Goal: Task Accomplishment & Management: Complete application form

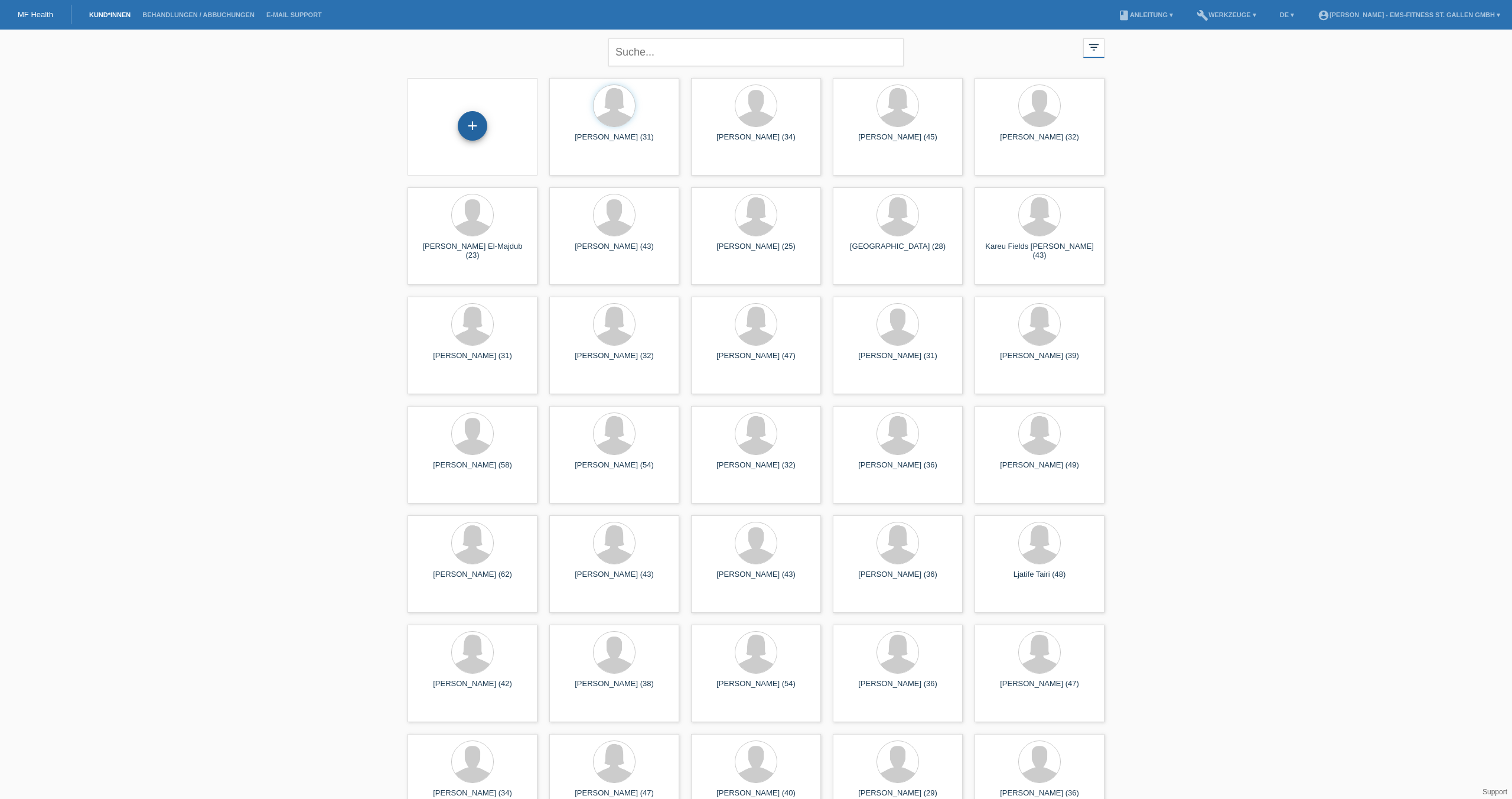
click at [475, 126] on div "+" at bounding box center [472, 125] width 29 height 29
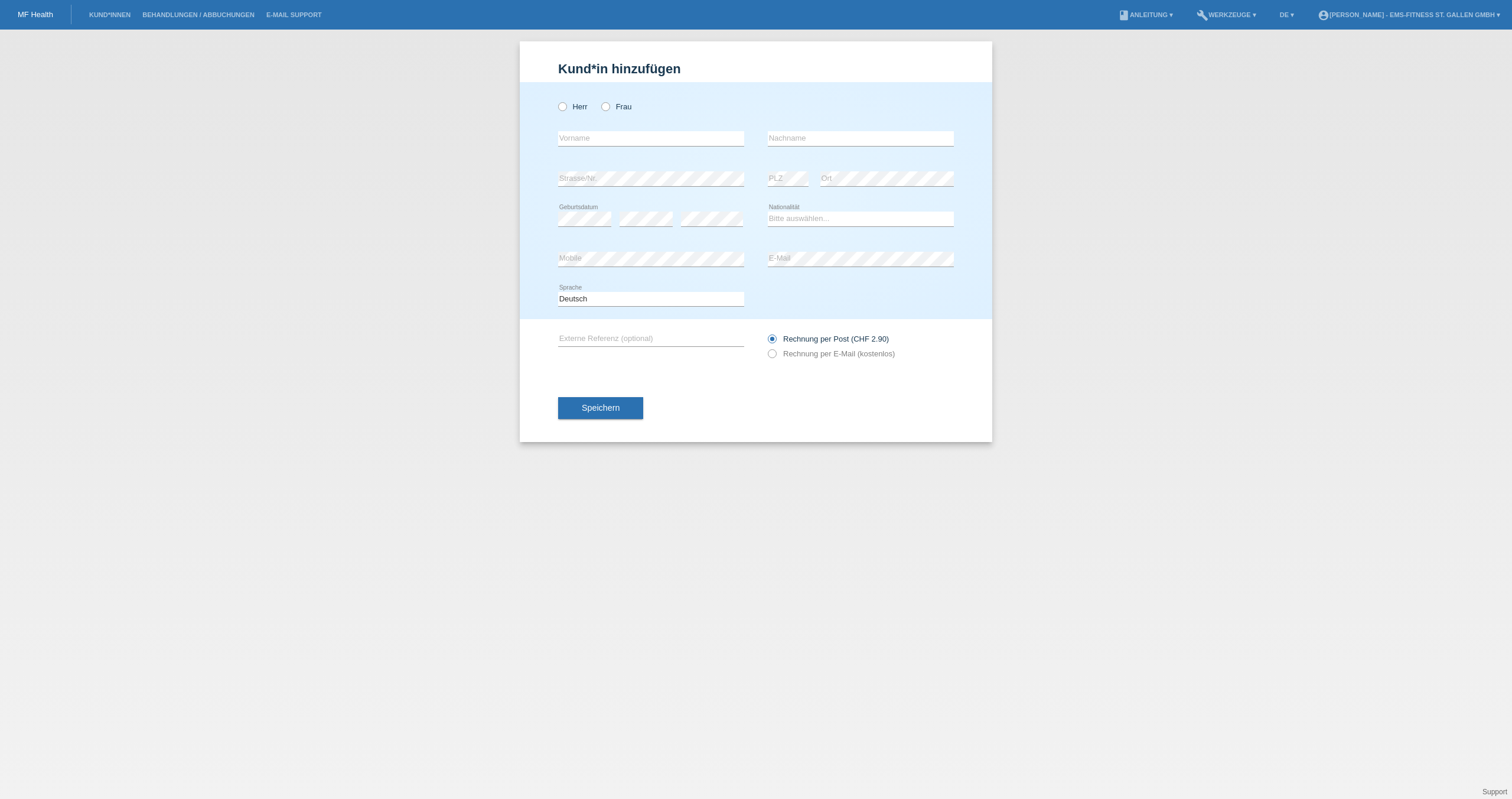
click at [674, 146] on icon at bounding box center [651, 146] width 186 height 1
click at [672, 139] on input "text" at bounding box center [651, 139] width 186 height 15
type input "[PERSON_NAME]"
type input "Morkötter"
select select "CH"
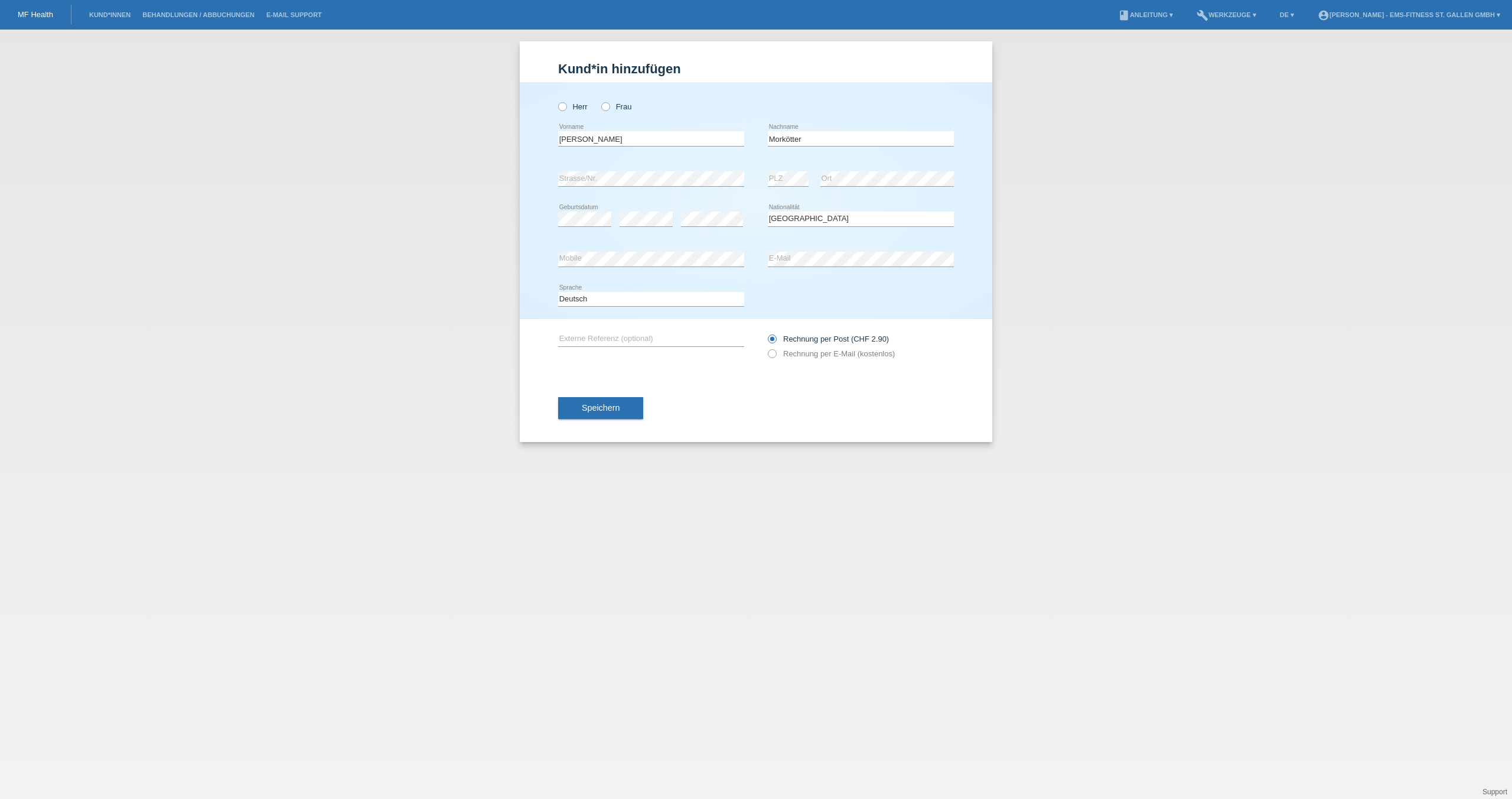
click at [604, 421] on div "Speichern" at bounding box center [756, 409] width 396 height 69
click at [604, 411] on span "Speichern" at bounding box center [600, 408] width 37 height 10
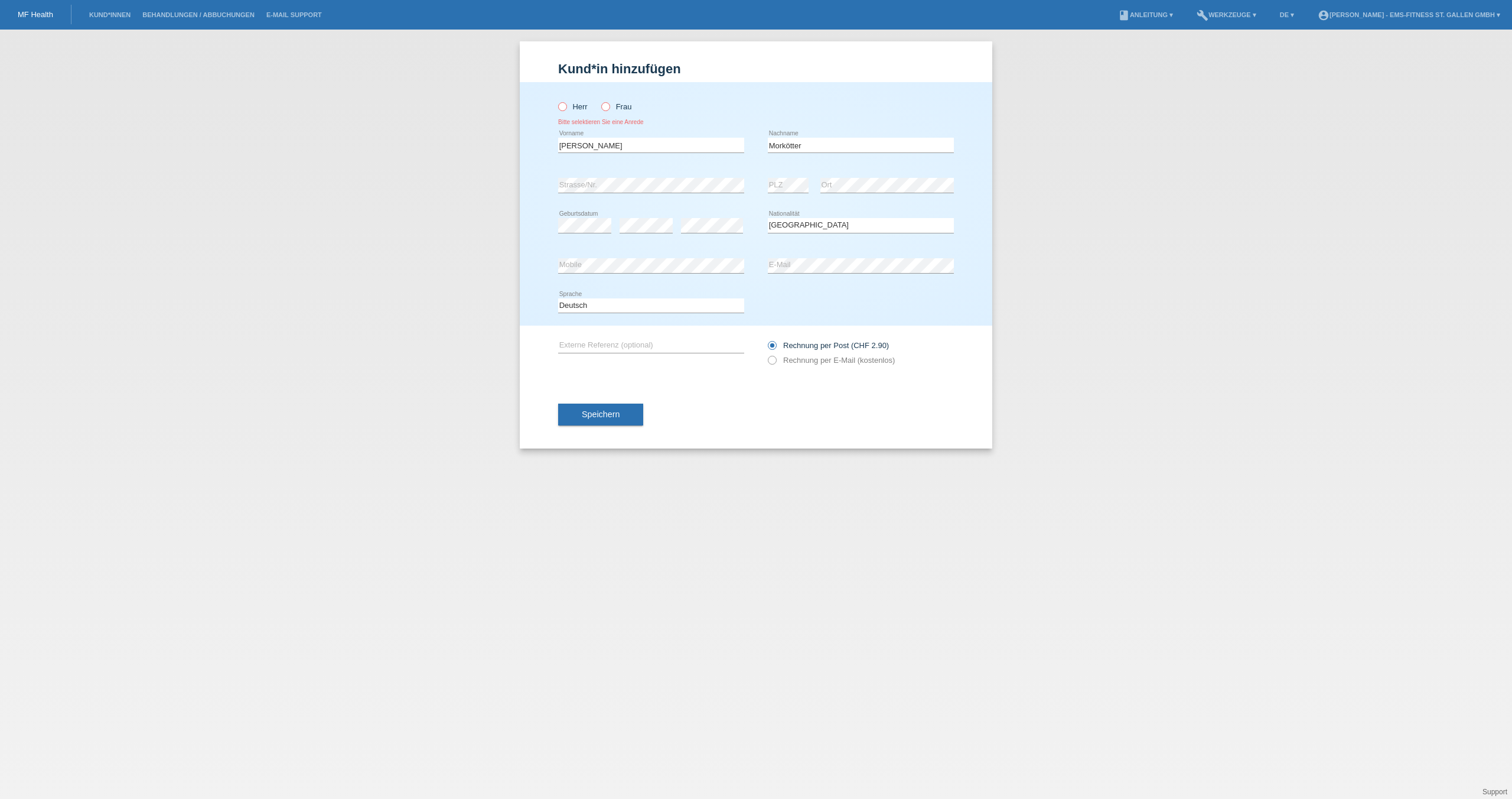
click at [600, 100] on icon at bounding box center [600, 100] width 0 height 0
click at [605, 108] on input "Frau" at bounding box center [605, 106] width 8 height 8
radio input "true"
click at [605, 417] on span "Speichern" at bounding box center [600, 414] width 37 height 10
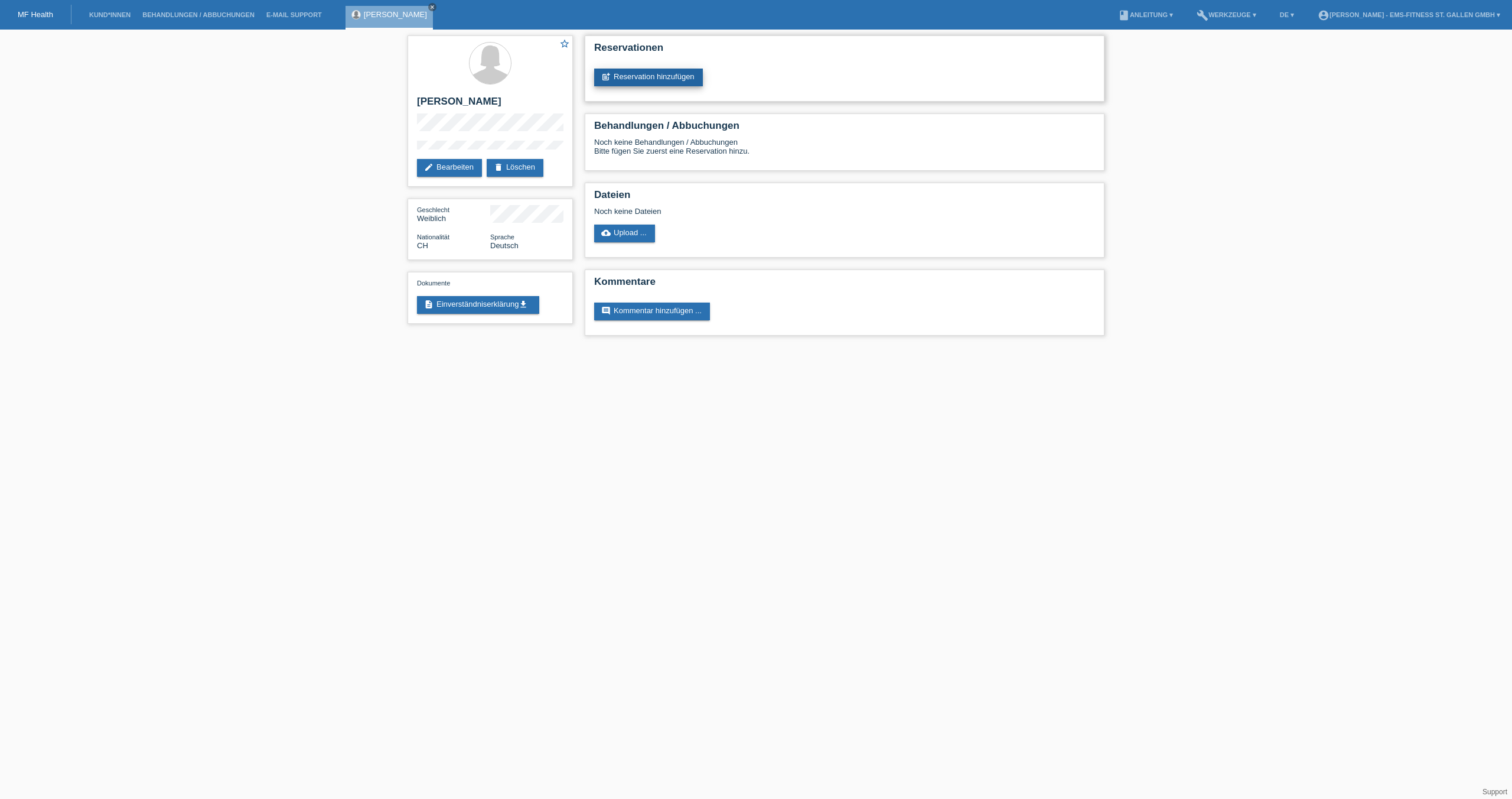
click at [677, 81] on link "post_add Reservation hinzufügen" at bounding box center [648, 77] width 108 height 18
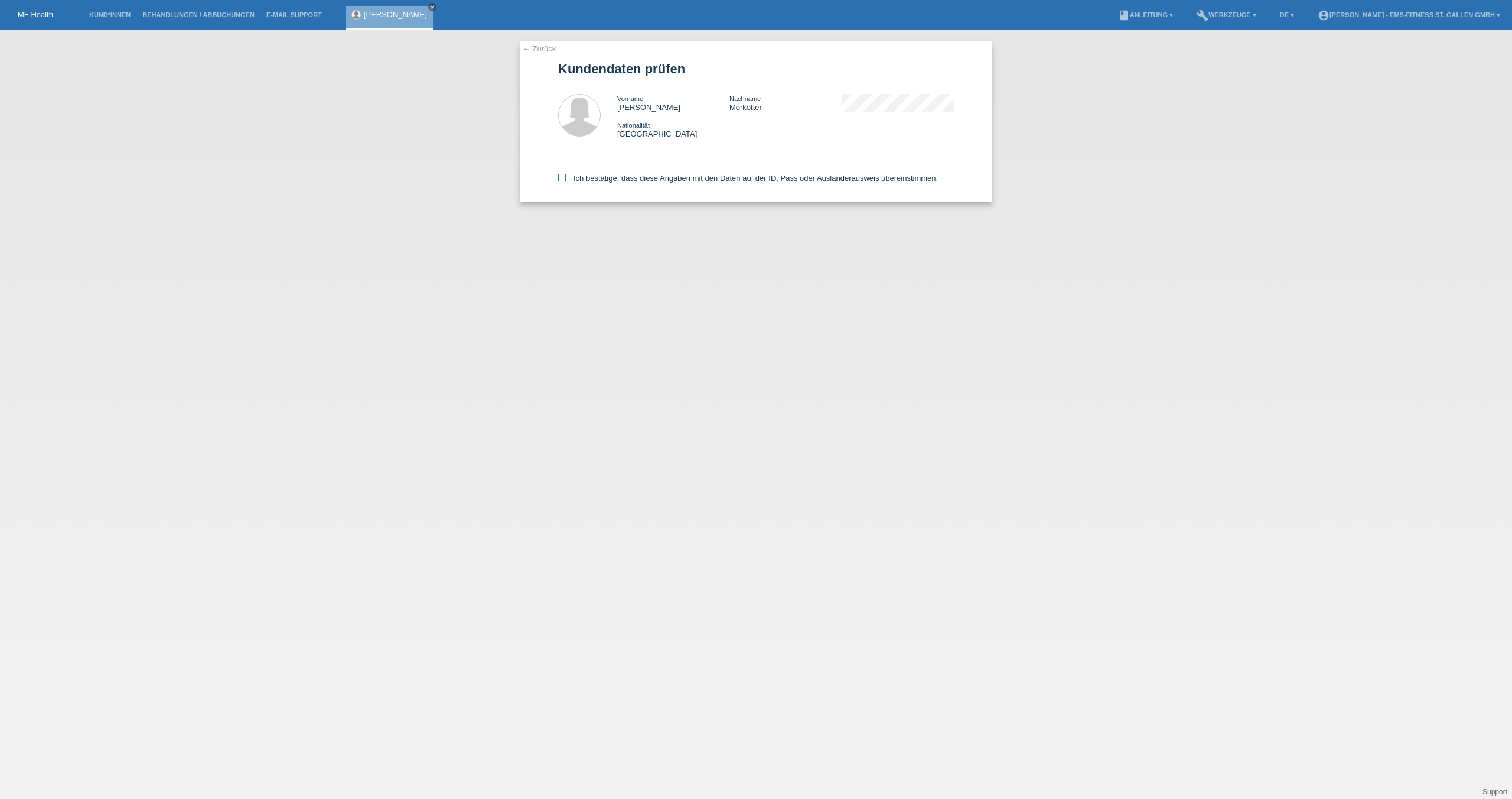
click at [561, 179] on icon at bounding box center [562, 178] width 8 height 8
click at [561, 179] on input "Ich bestätige, dass diese Angaben mit den Daten auf der ID, Pass oder Ausländer…" at bounding box center [562, 178] width 8 height 8
checkbox input "true"
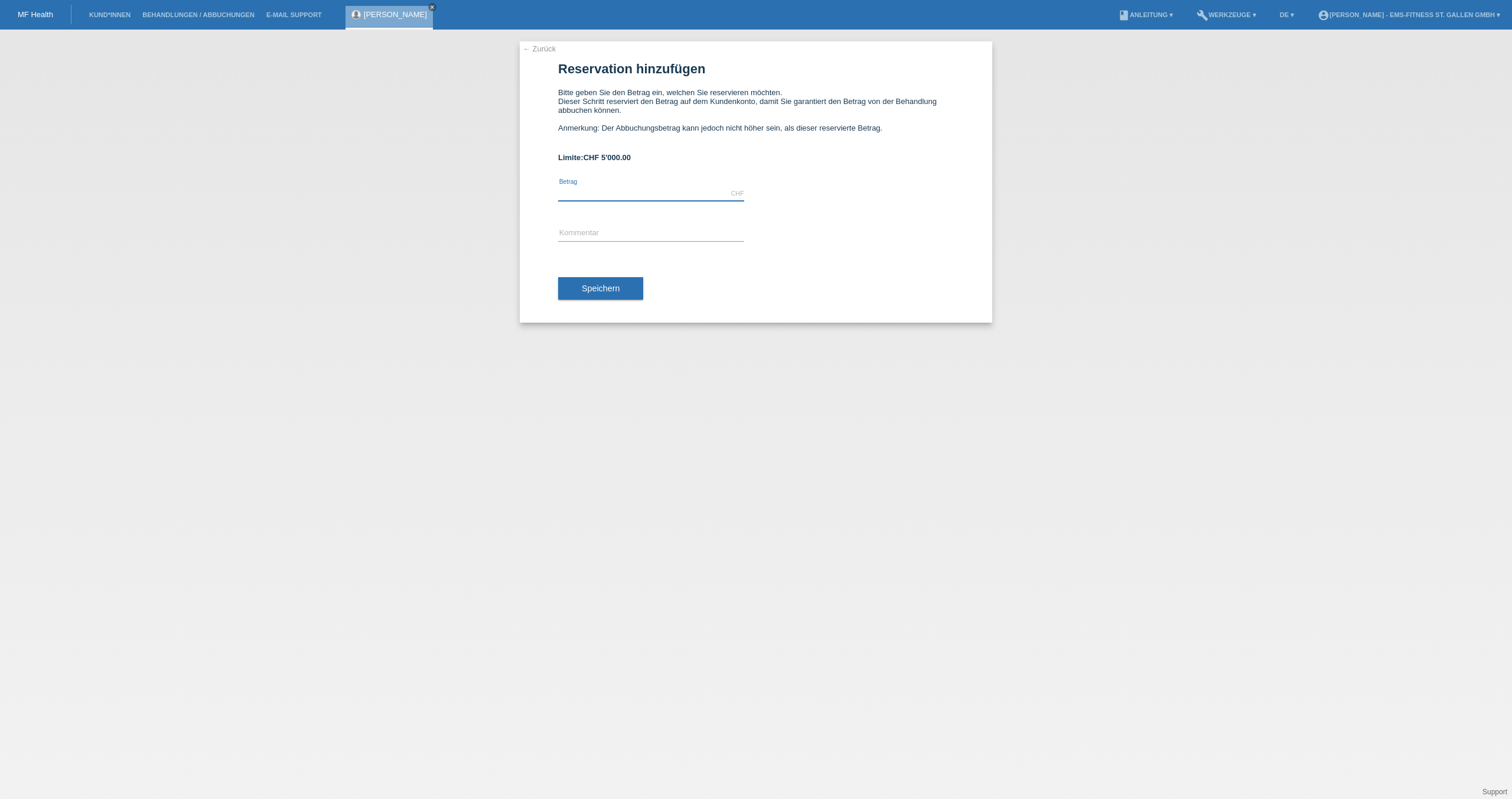
click at [588, 198] on input "text" at bounding box center [651, 194] width 186 height 15
type input "2297.00"
click at [623, 233] on input "text" at bounding box center [651, 233] width 186 height 15
type input "EMS Jahres Abo"
click at [600, 296] on button "Speichern" at bounding box center [600, 288] width 85 height 22
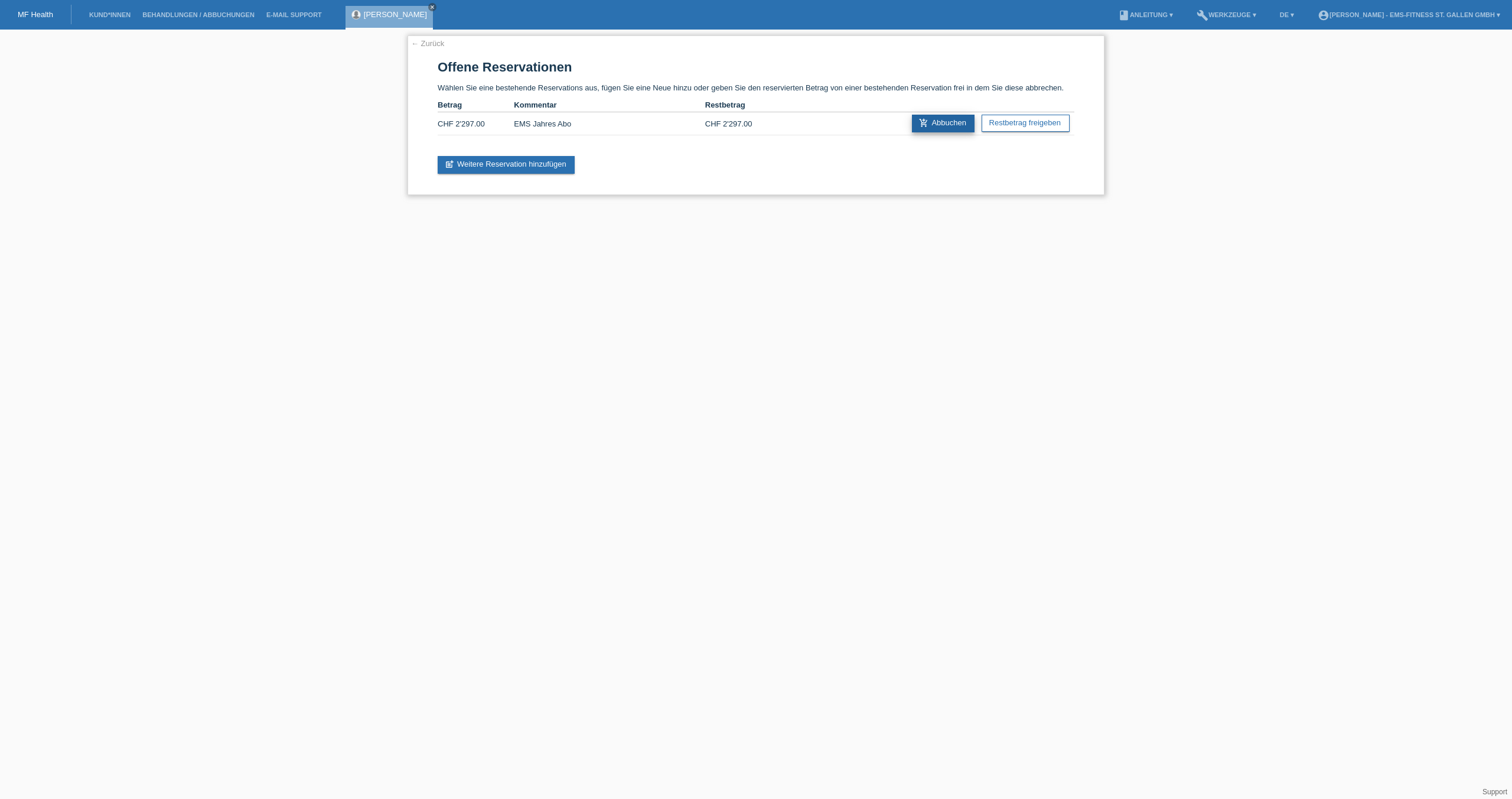
click at [936, 118] on link "add_shopping_cart Abbuchen" at bounding box center [943, 123] width 63 height 18
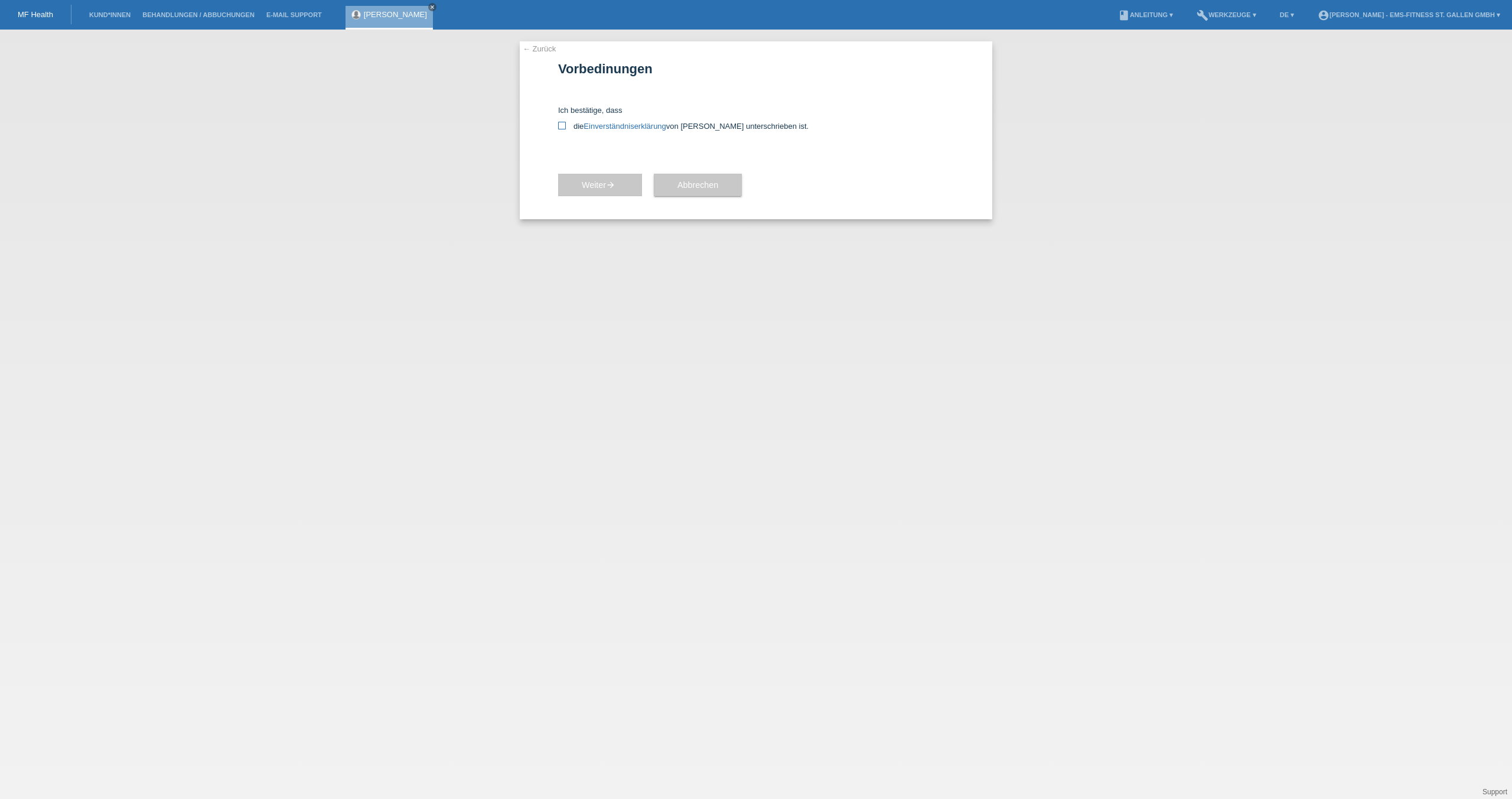
click at [561, 122] on icon at bounding box center [562, 126] width 8 height 8
click at [561, 122] on input "die Einverständniserklärung von der Kundin unterschrieben ist." at bounding box center [562, 126] width 8 height 8
checkbox input "true"
click at [583, 178] on button "Weiter arrow_forward" at bounding box center [600, 185] width 84 height 22
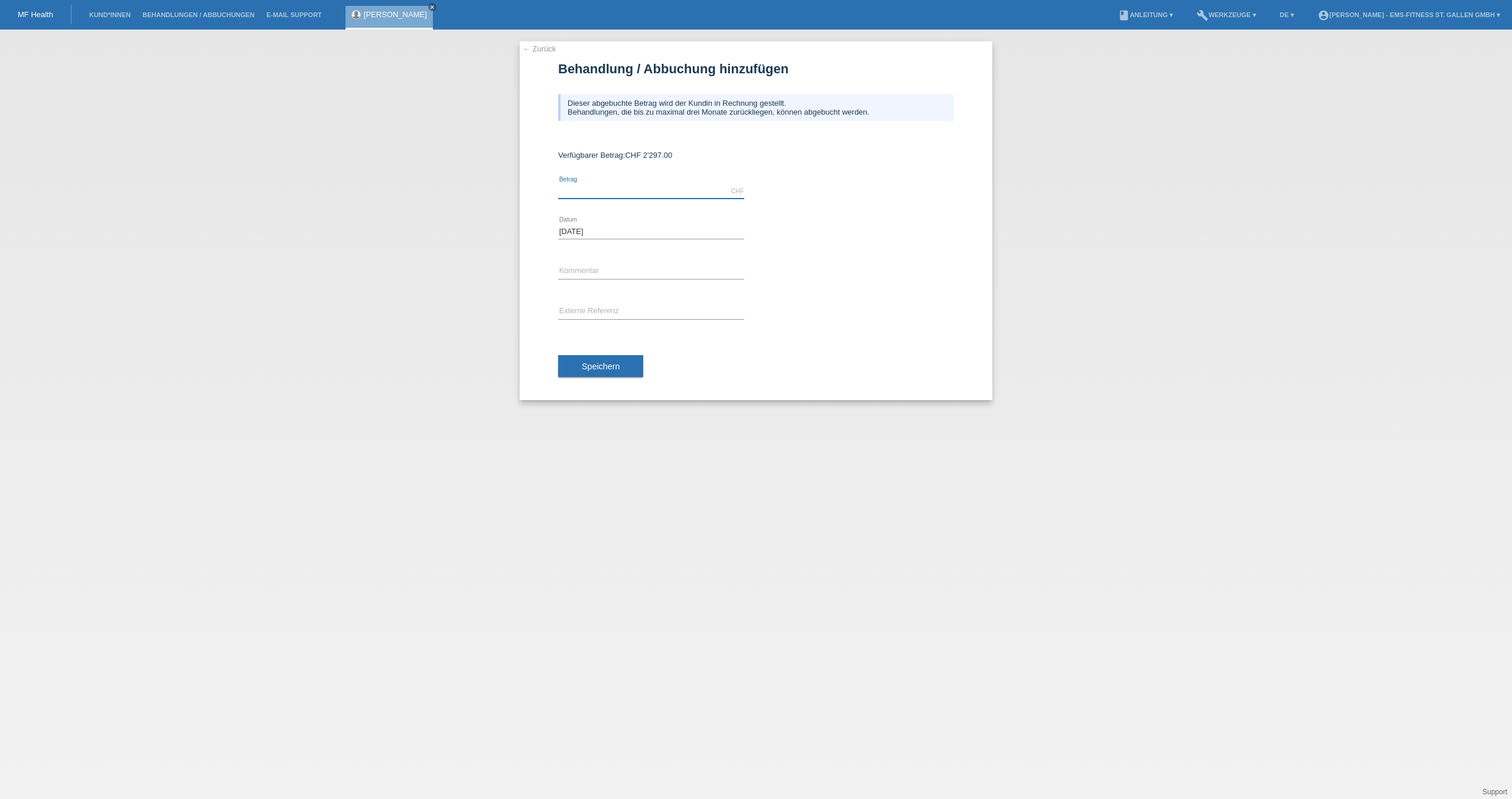
click at [592, 189] on input "text" at bounding box center [651, 191] width 186 height 15
type input "2297.00"
click at [593, 280] on div "error Kommentar" at bounding box center [651, 272] width 186 height 40
click at [595, 261] on div "error Kommentar" at bounding box center [651, 272] width 186 height 40
click at [592, 275] on input "text" at bounding box center [651, 272] width 186 height 15
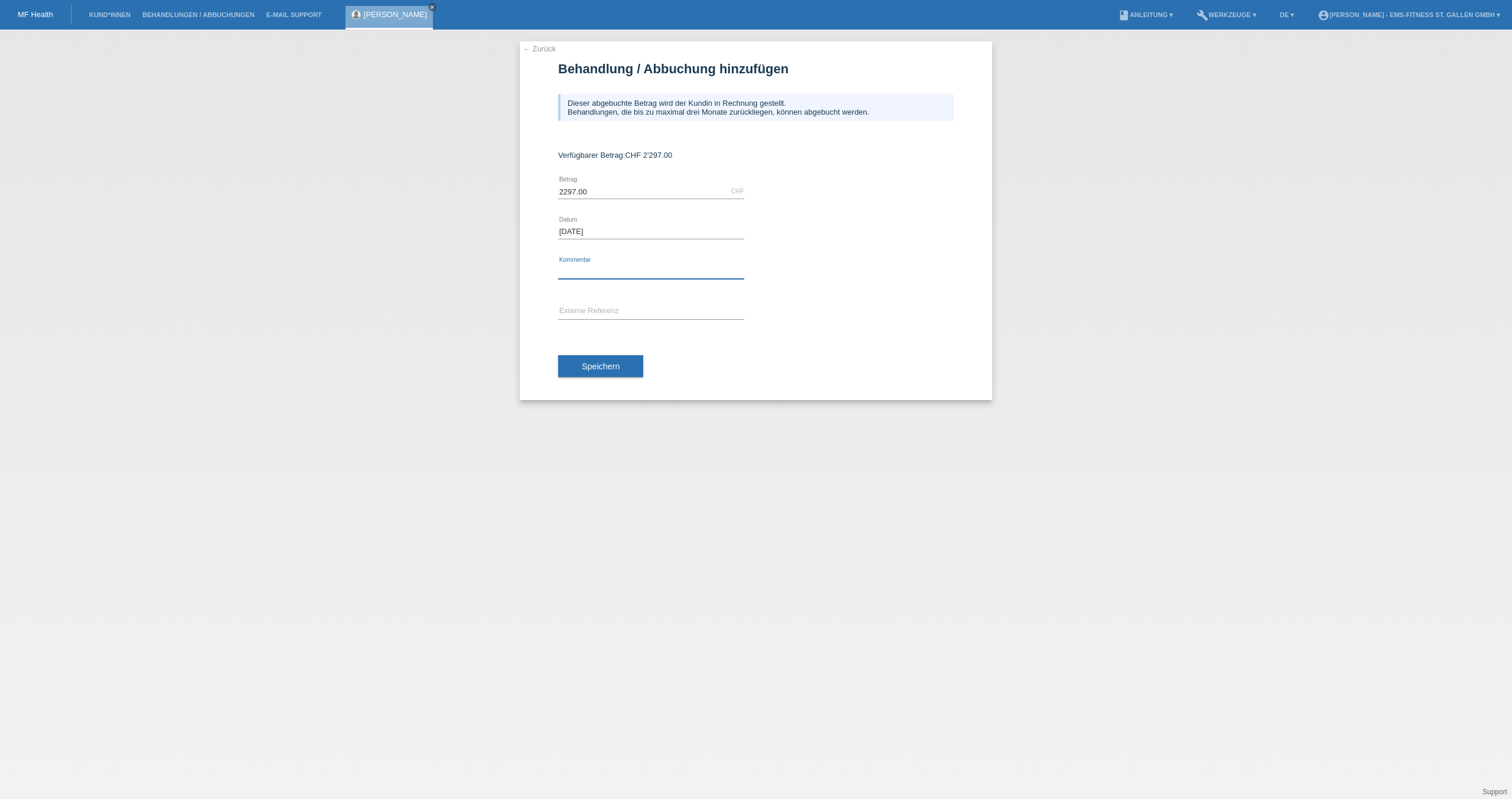
type input "EMS Jahres Abo"
click at [577, 367] on button "Speichern" at bounding box center [600, 366] width 85 height 22
